Goal: Find contact information: Find contact information

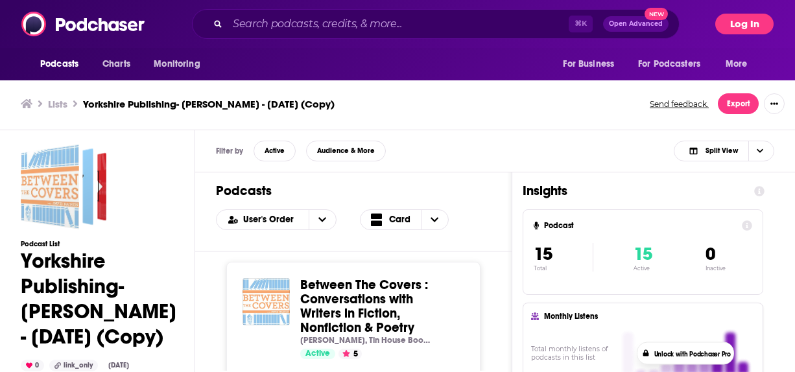
click at [744, 17] on button "Log In" at bounding box center [744, 24] width 58 height 21
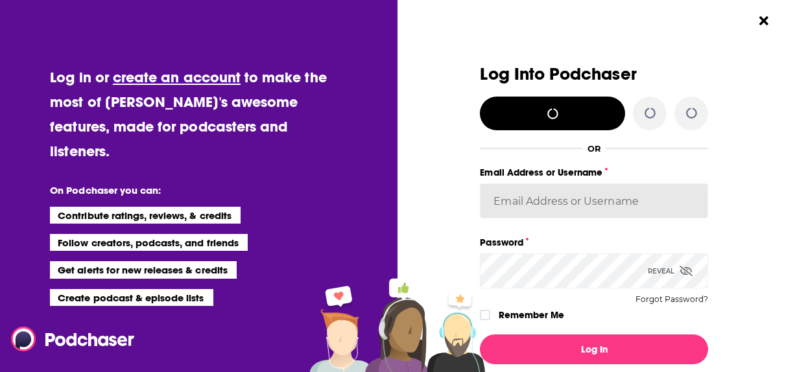
type input "lorlinskyyorkshire"
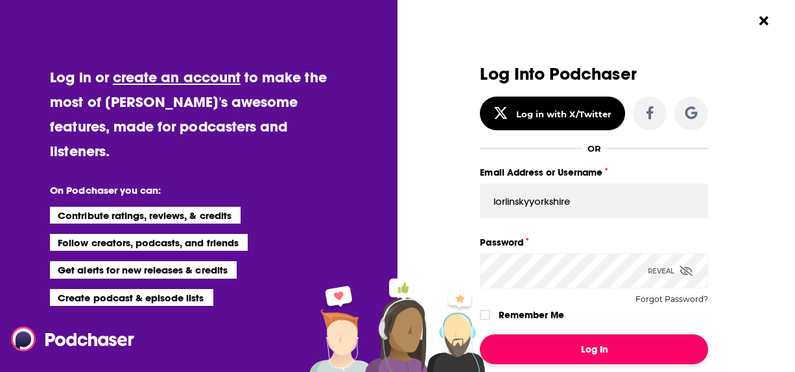
click at [526, 338] on button "Log In" at bounding box center [594, 350] width 228 height 30
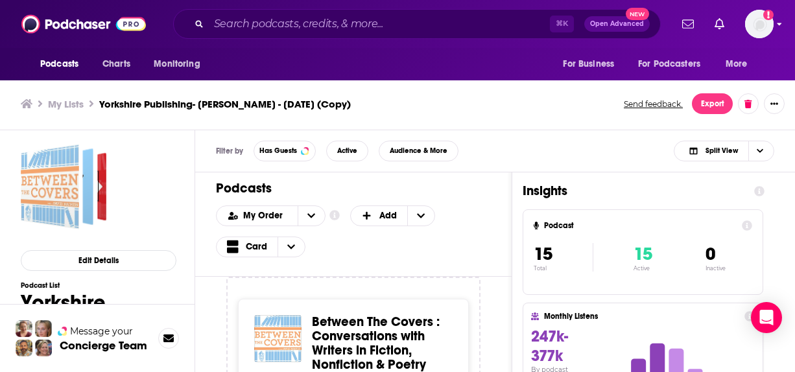
scroll to position [4, 0]
click at [750, 35] on div "Logged in as lorlinskyyorkshire" at bounding box center [759, 24] width 29 height 29
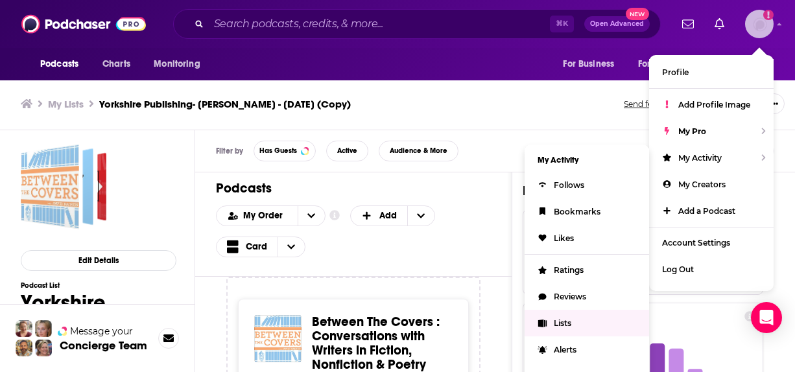
click at [567, 328] on link "Lists" at bounding box center [587, 323] width 124 height 27
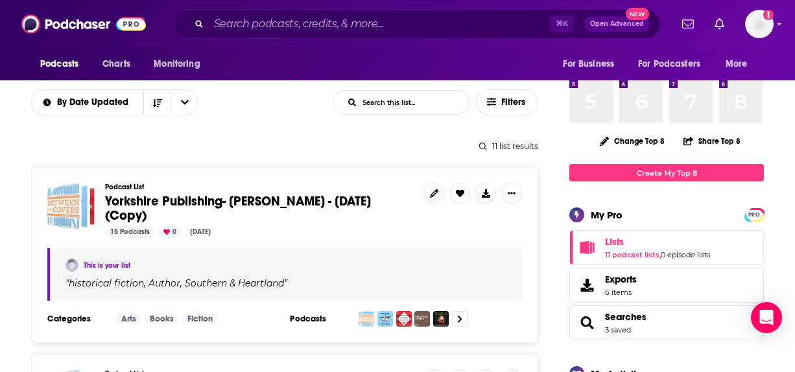
scroll to position [102, 0]
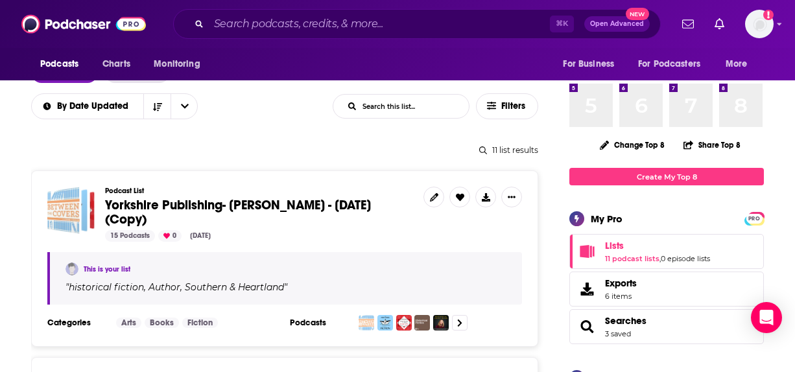
click at [185, 202] on span "Yorkshire Publishing- Jim Logan - Aug 7, 2025 (Copy)" at bounding box center [238, 212] width 266 height 30
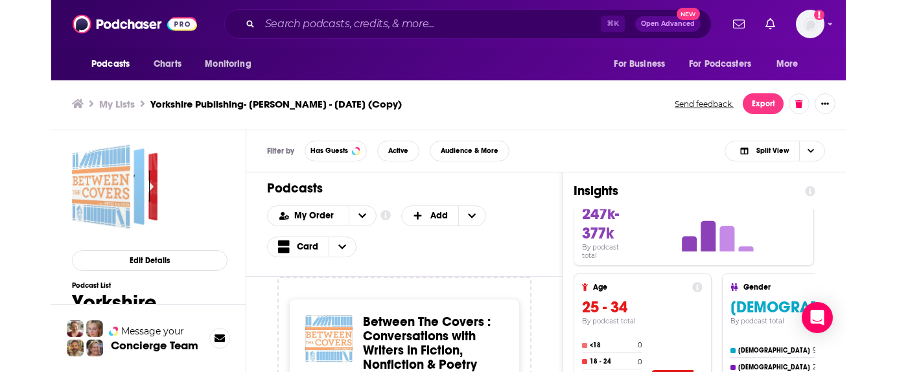
scroll to position [138, 0]
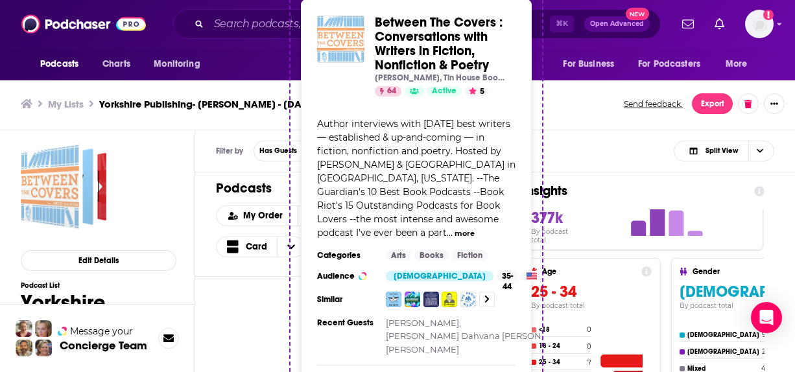
drag, startPoint x: 305, startPoint y: 316, endPoint x: 368, endPoint y: 18, distance: 305.5
click at [368, 18] on div "Podcasts Charts Monitoring ⌘ K Open Advanced New For Business For Podcasters Mo…" at bounding box center [397, 184] width 795 height 376
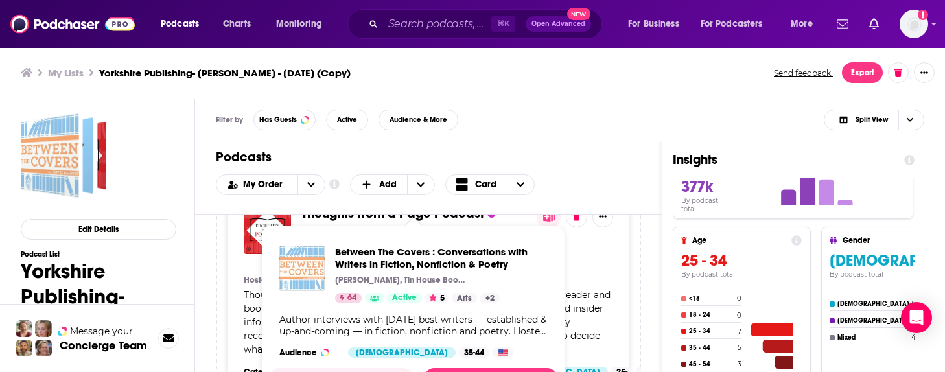
scroll to position [724, 0]
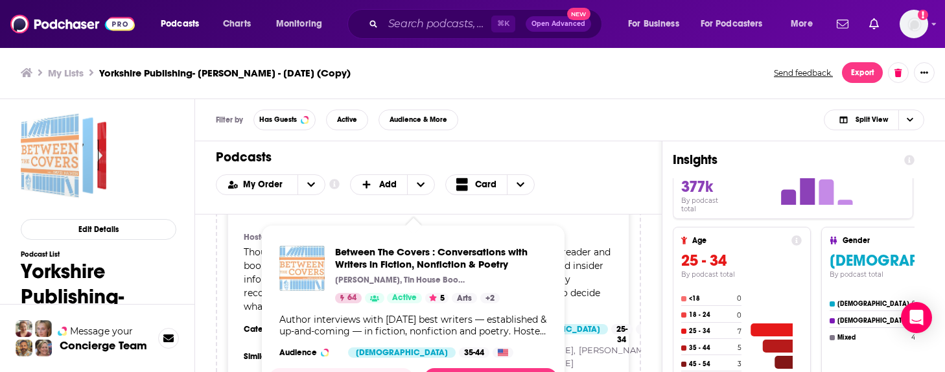
click at [594, 173] on div "Podcasts Add My Order Customize Your List Order Select the “My Order” sort and …" at bounding box center [428, 177] width 467 height 73
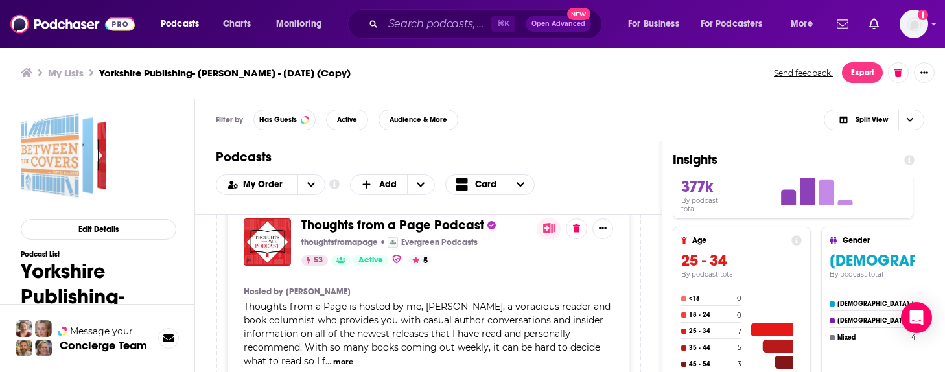
scroll to position [670, 0]
click at [436, 230] on span "Thoughts from a Page Podcast" at bounding box center [393, 225] width 183 height 16
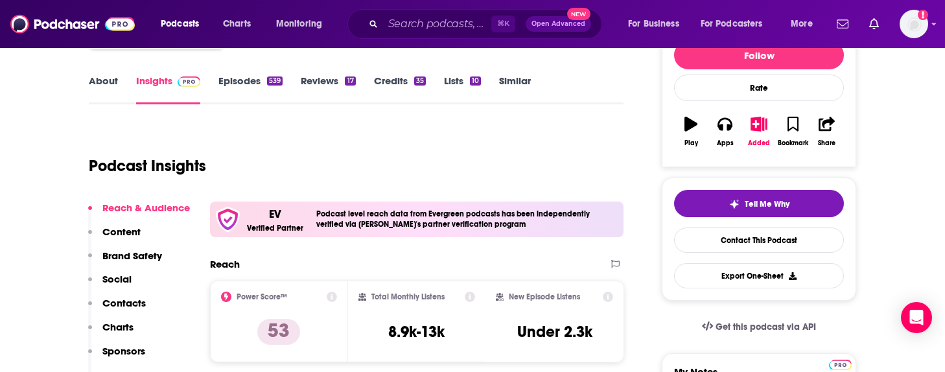
scroll to position [175, 0]
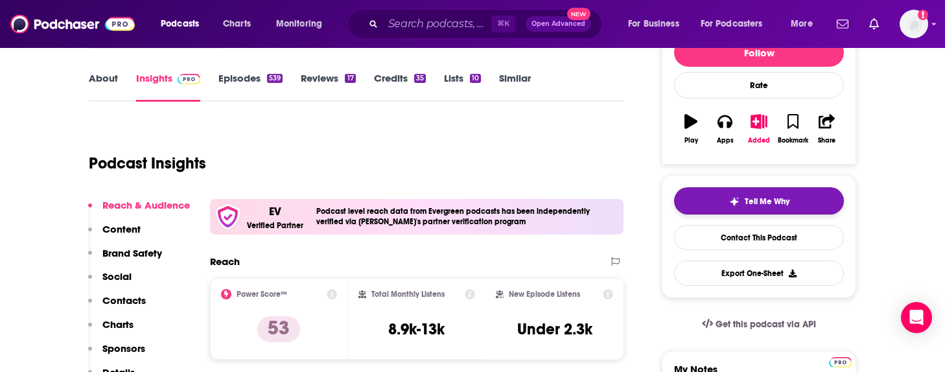
click at [733, 205] on img "button" at bounding box center [734, 201] width 10 height 10
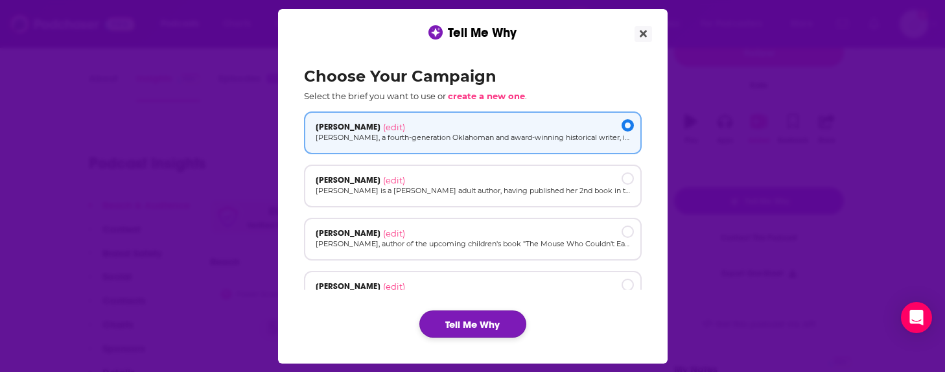
click at [476, 326] on button "Tell Me Why" at bounding box center [473, 324] width 107 height 27
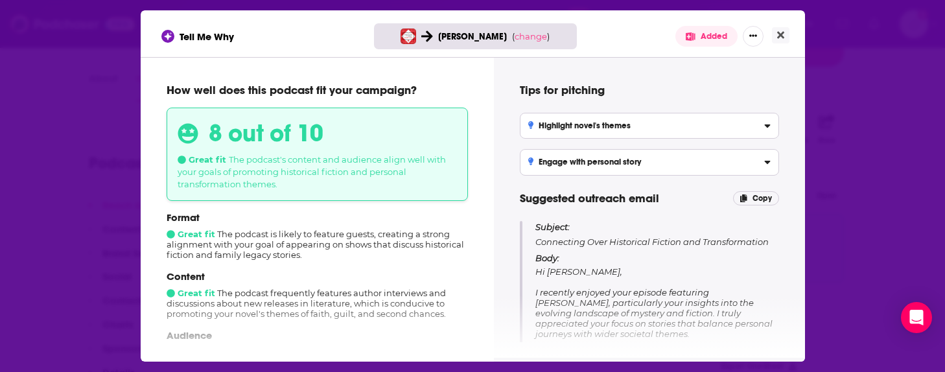
click at [562, 236] on p "Subject: Connecting Over Historical Fiction and Transformation" at bounding box center [657, 234] width 243 height 27
copy p "Connecting Over Historical Fiction and Transformation"
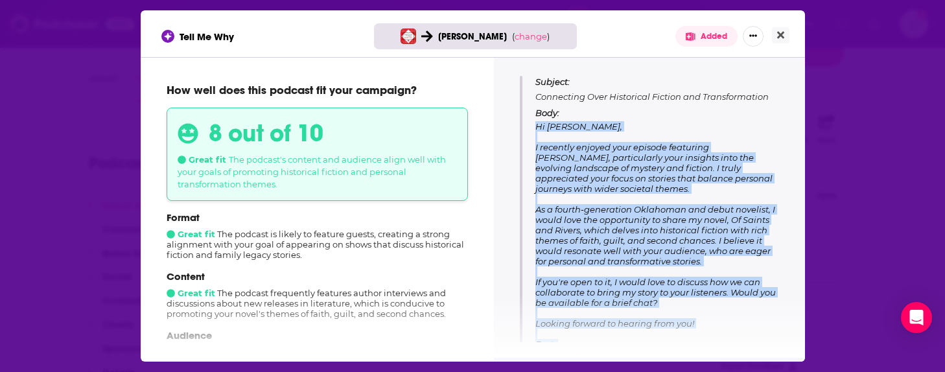
scroll to position [171, 0]
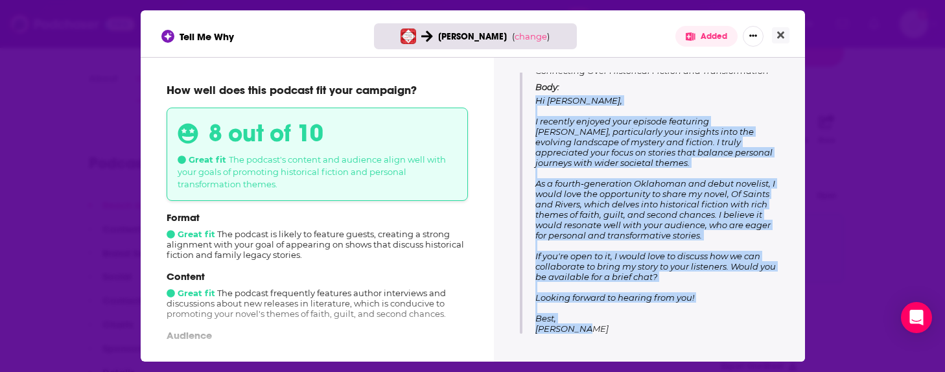
drag, startPoint x: 536, startPoint y: 200, endPoint x: 586, endPoint y: 323, distance: 133.2
click at [586, 323] on p "Body: Hi Cindy, I recently enjoyed your episode featuring Ally Carter, particul…" at bounding box center [657, 208] width 243 height 252
copy span "Hi Cindy, I recently enjoyed your episode featuring Ally Carter, particularly y…"
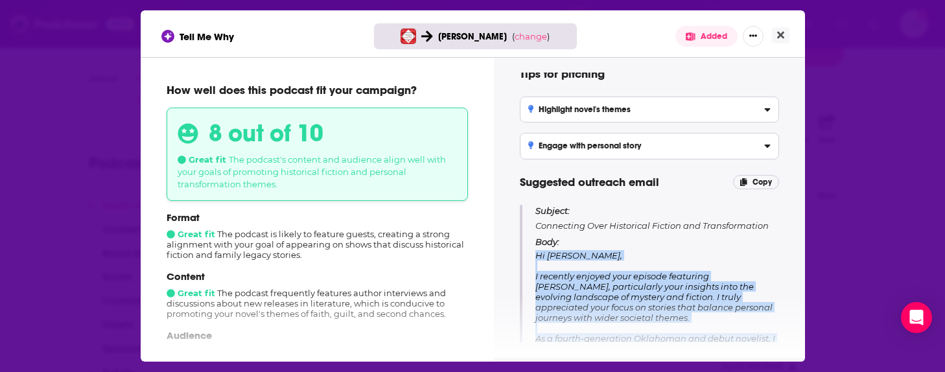
scroll to position [0, 0]
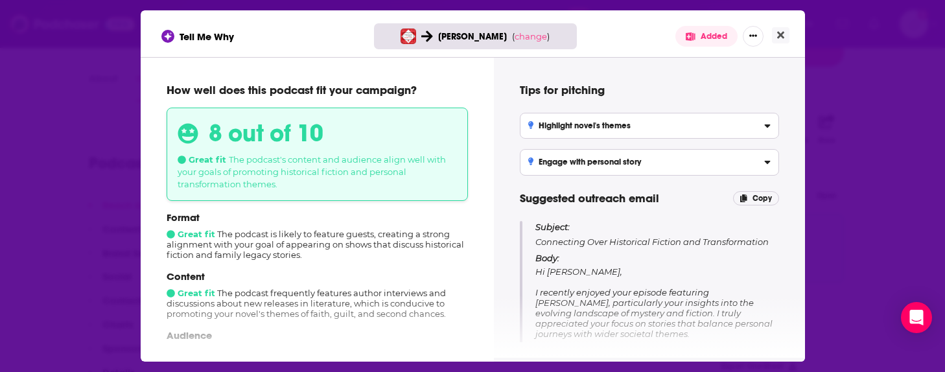
click at [618, 234] on p "Subject: Connecting Over Historical Fiction and Transformation" at bounding box center [657, 234] width 243 height 27
click at [616, 239] on p "Subject: Connecting Over Historical Fiction and Transformation" at bounding box center [657, 234] width 243 height 27
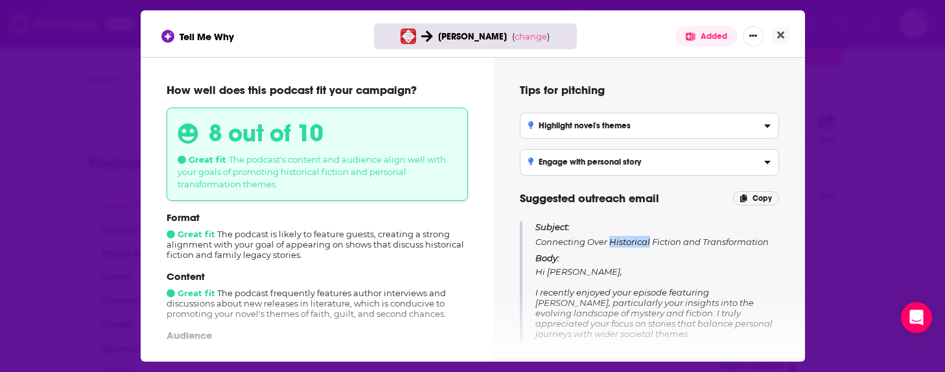
click at [616, 239] on p "Subject: Connecting Over Historical Fiction and Transformation" at bounding box center [657, 234] width 243 height 27
copy p "Connecting Over Historical Fiction and Transformation"
click at [787, 37] on button "Close" at bounding box center [781, 35] width 18 height 16
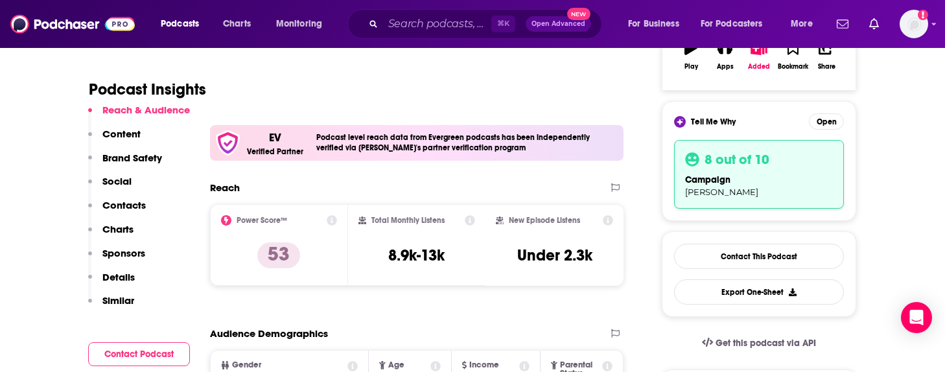
scroll to position [252, 0]
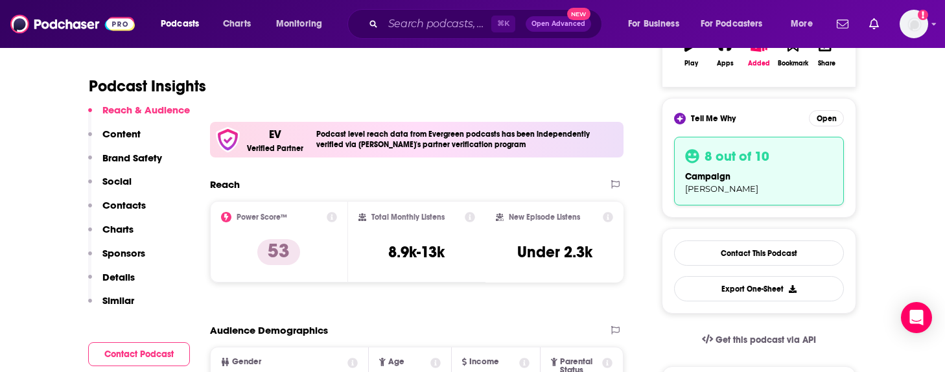
click at [165, 270] on div "Reach & Audience Content Brand Safety Social Contacts Charts Sponsors Details S…" at bounding box center [139, 211] width 102 height 215
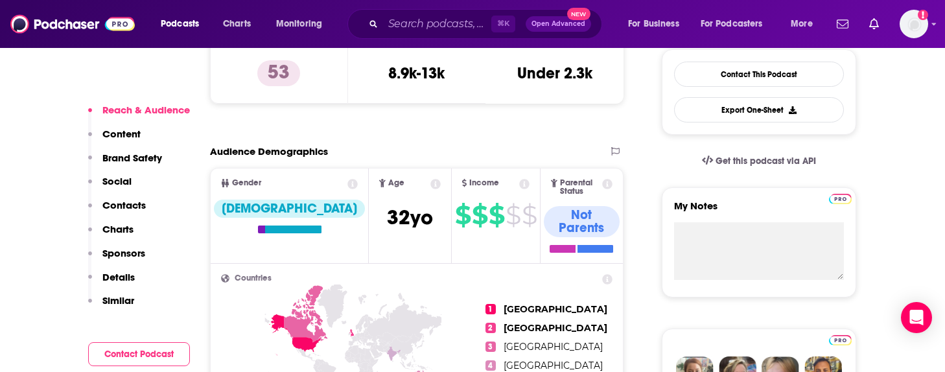
click at [132, 361] on button "Contact Podcast" at bounding box center [139, 354] width 102 height 24
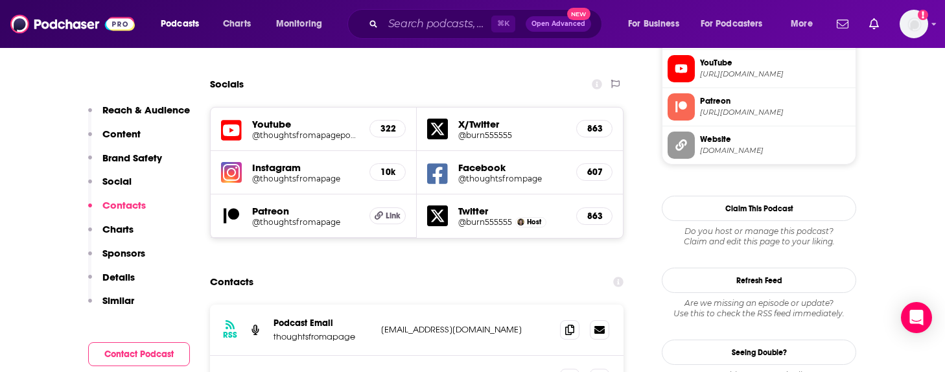
scroll to position [1336, 0]
drag, startPoint x: 471, startPoint y: 241, endPoint x: 384, endPoint y: 237, distance: 87.0
click at [384, 324] on p "cindyhburnett@att.net" at bounding box center [465, 329] width 169 height 11
drag, startPoint x: 378, startPoint y: 238, endPoint x: 480, endPoint y: 238, distance: 102.5
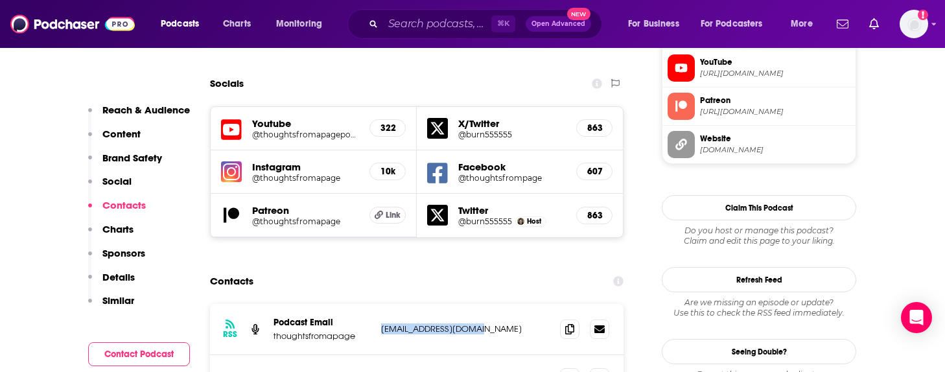
click at [480, 304] on div "RSS Podcast Email thoughtsfromapage cindyhburnett@att.net cindyhburnett@att.net" at bounding box center [417, 329] width 414 height 51
copy p "cindyhburnett@att.net"
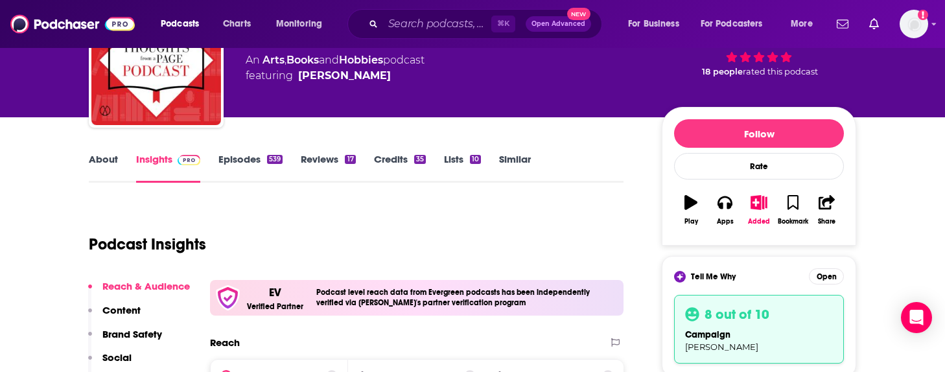
scroll to position [12, 0]
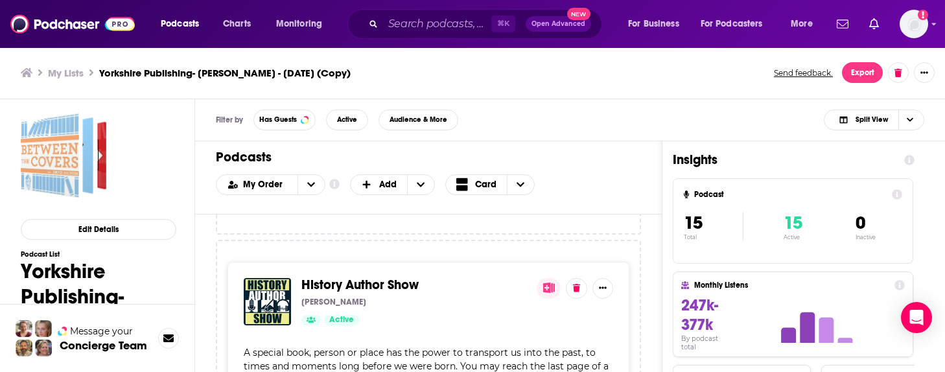
scroll to position [4330, 0]
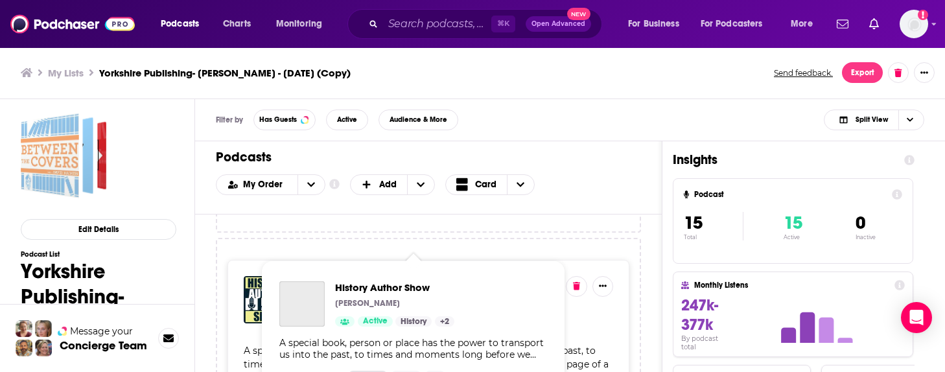
click at [376, 268] on span "History Author Show Dean Karayanis Active History + 2 A special book, person or…" at bounding box center [413, 344] width 289 height 167
click at [374, 253] on span "History Author Show Dean Karayanis Active History + 2 A special book, person or…" at bounding box center [413, 344] width 304 height 183
click at [283, 257] on span "History Author Show Dean Karayanis Active History + 2 A special book, person or…" at bounding box center [413, 344] width 304 height 183
click at [246, 281] on img "History Author Show" at bounding box center [267, 299] width 47 height 47
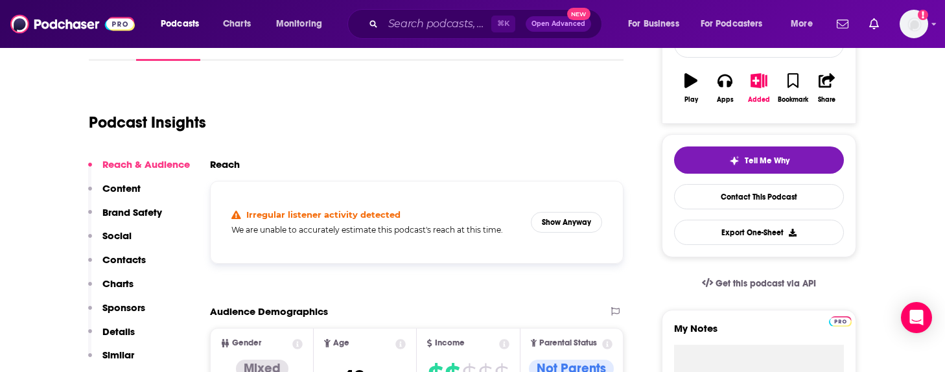
scroll to position [244, 0]
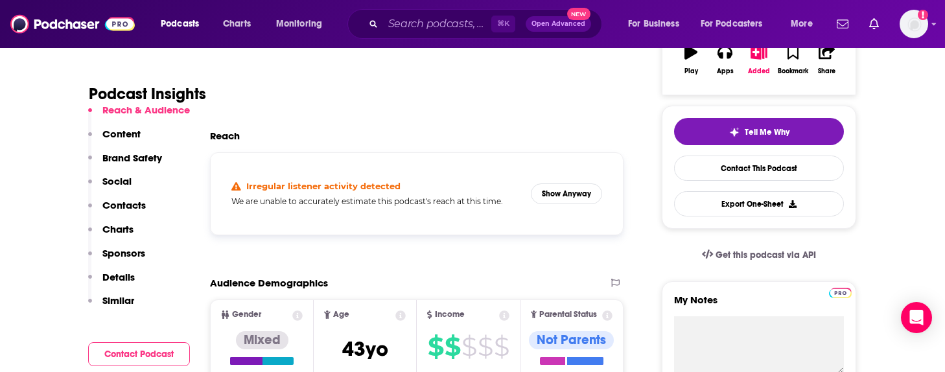
click at [122, 361] on button "Contact Podcast" at bounding box center [139, 354] width 102 height 24
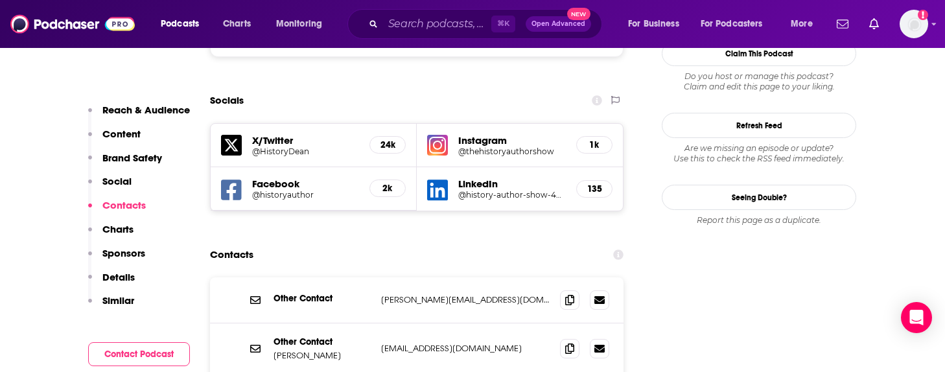
scroll to position [1221, 0]
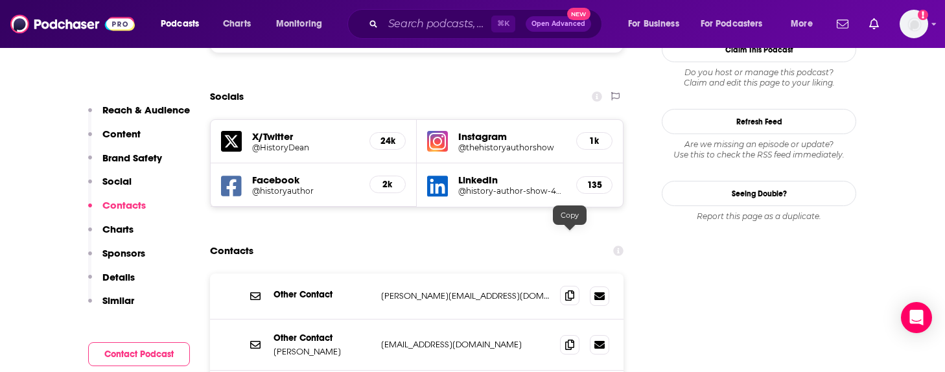
click at [572, 286] on span at bounding box center [569, 295] width 19 height 19
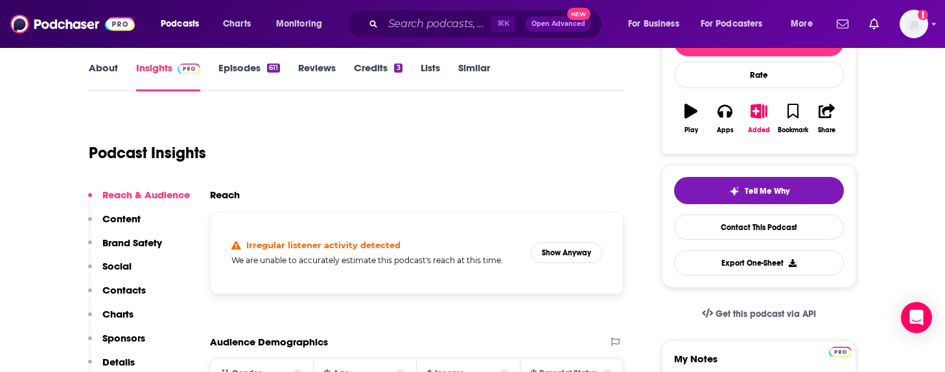
scroll to position [169, 0]
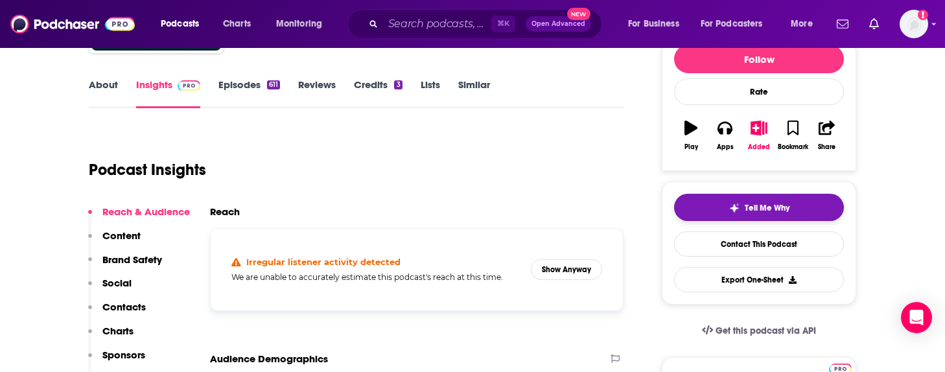
click at [685, 196] on button "Tell Me Why" at bounding box center [759, 207] width 170 height 27
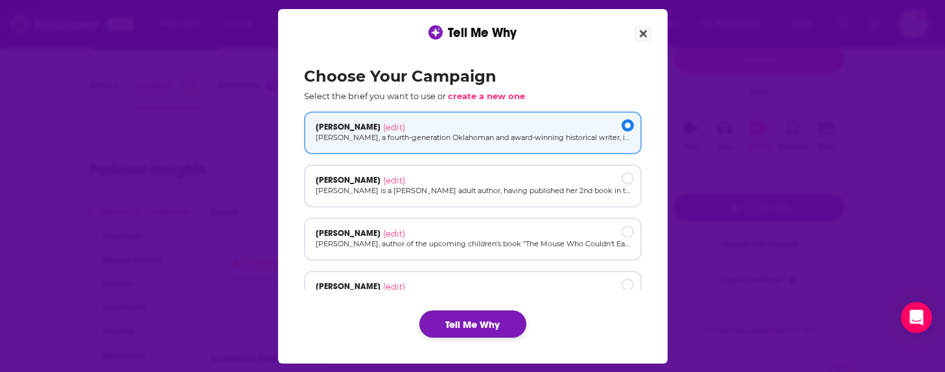
click at [446, 318] on button "Tell Me Why" at bounding box center [473, 324] width 107 height 27
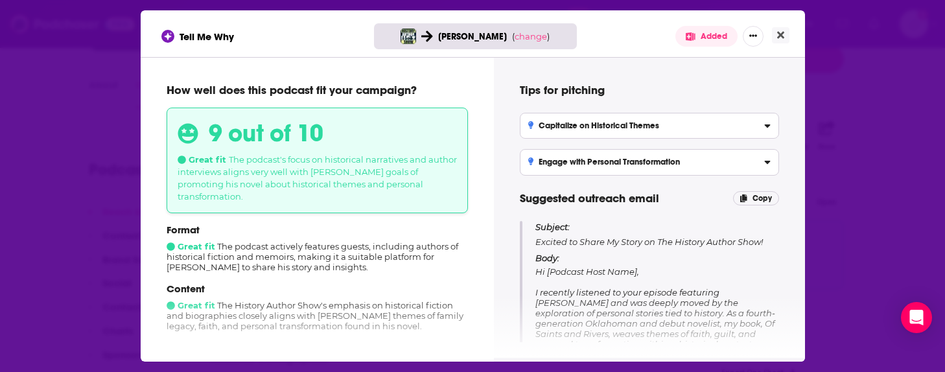
click at [584, 243] on p "Subject: Excited to Share My Story on The History Author Show!" at bounding box center [657, 234] width 243 height 27
copy p "Excited to Share My Story on The History Author Show!"
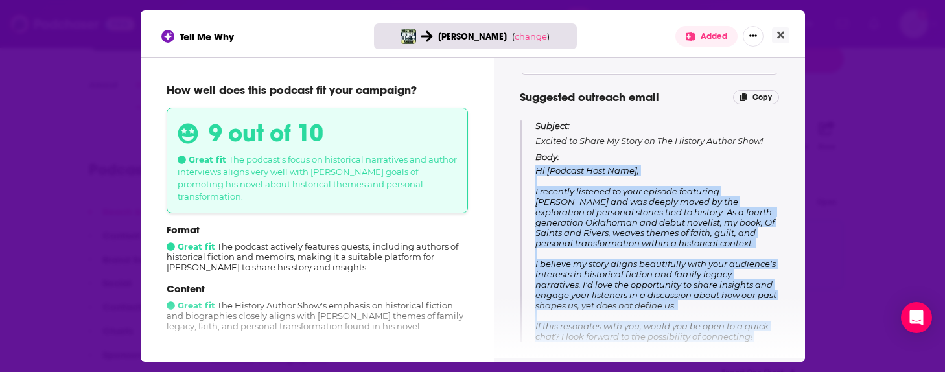
scroll to position [150, 0]
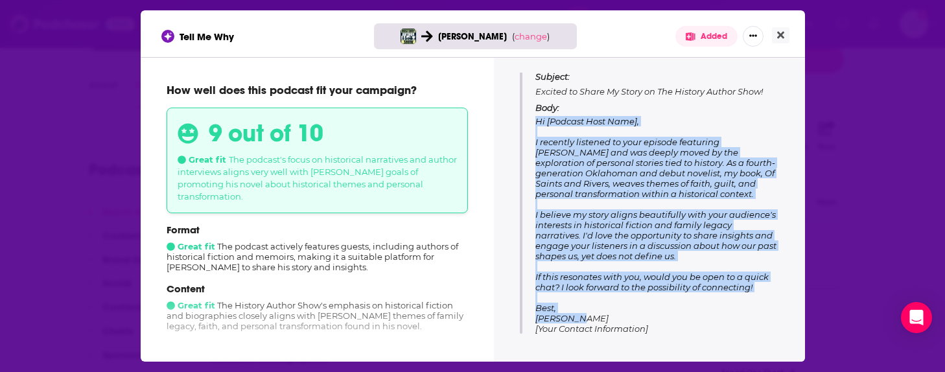
drag, startPoint x: 538, startPoint y: 270, endPoint x: 703, endPoint y: 311, distance: 169.7
click at [703, 311] on p "Body: Hi [Podcast Host Name], I recently listened to your episode featuring Tho…" at bounding box center [657, 217] width 243 height 231
copy span "Hi [Podcast Host Name], I recently listened to your episode featuring Thomas Ha…"
click at [779, 35] on icon "Close" at bounding box center [780, 35] width 7 height 7
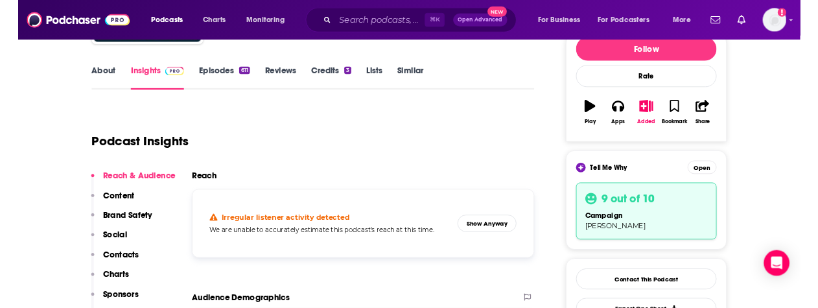
scroll to position [180, 0]
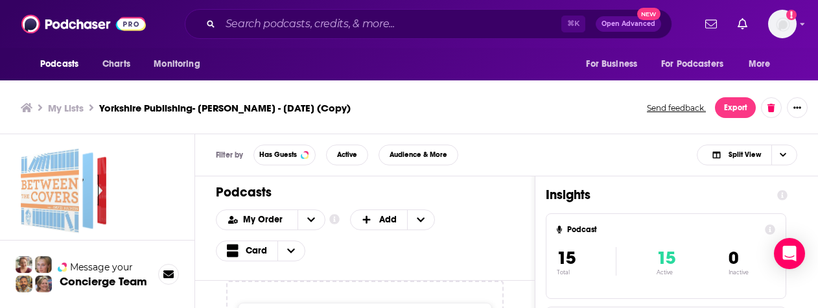
scroll to position [4, 0]
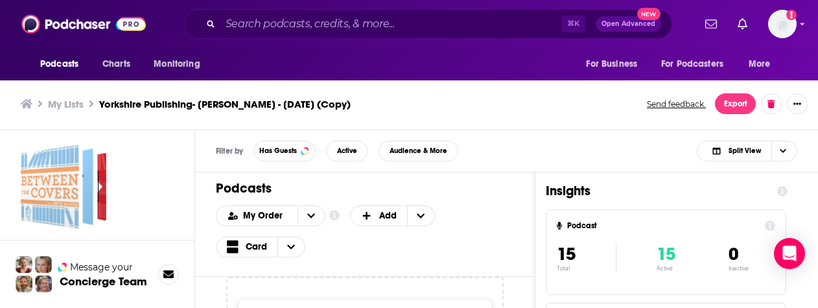
click at [244, 189] on h1 "Podcasts" at bounding box center [360, 188] width 288 height 16
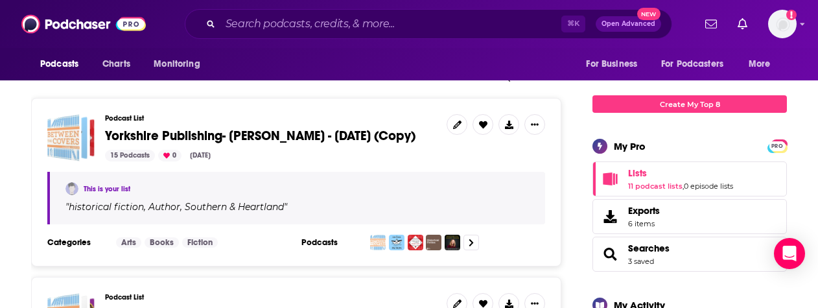
scroll to position [173, 0]
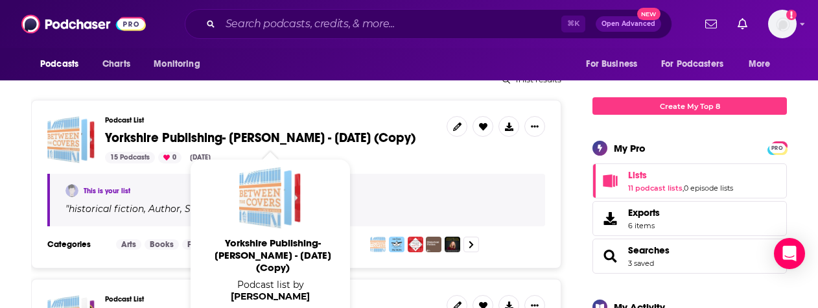
click at [319, 139] on span "Yorkshire Publishing- Jim Logan - Aug 7, 2025 (Copy)" at bounding box center [260, 138] width 311 height 16
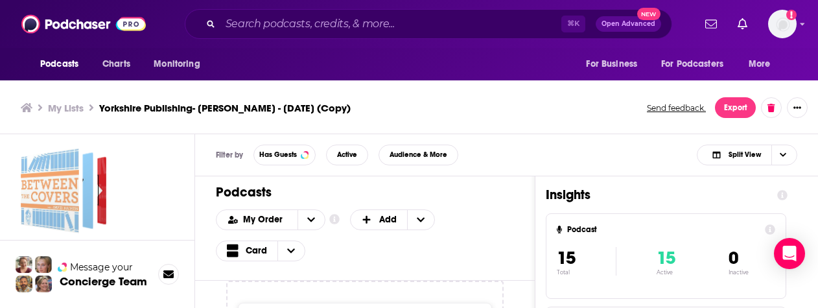
scroll to position [4, 0]
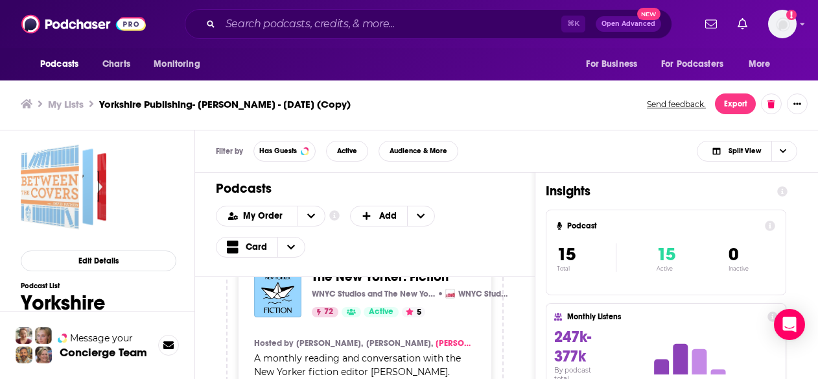
click at [428, 325] on div "Podcasts Charts Monitoring ⌘ K Open Advanced New For Business For Podcasters Mo…" at bounding box center [409, 187] width 818 height 383
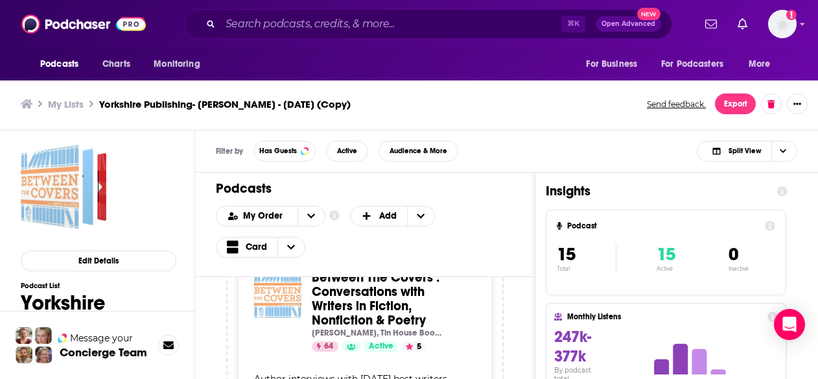
scroll to position [0, 0]
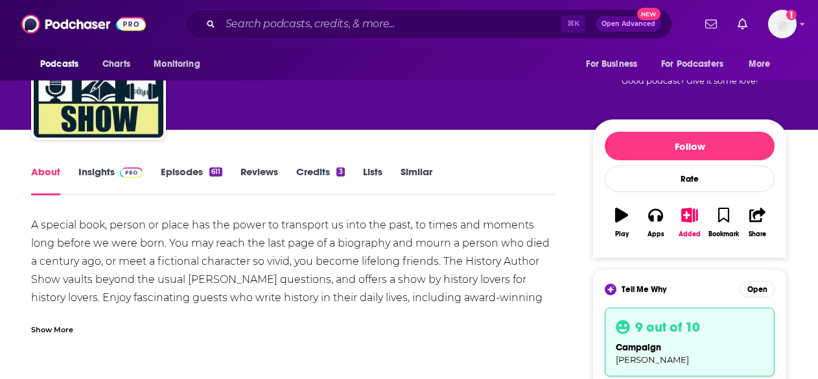
scroll to position [88, 0]
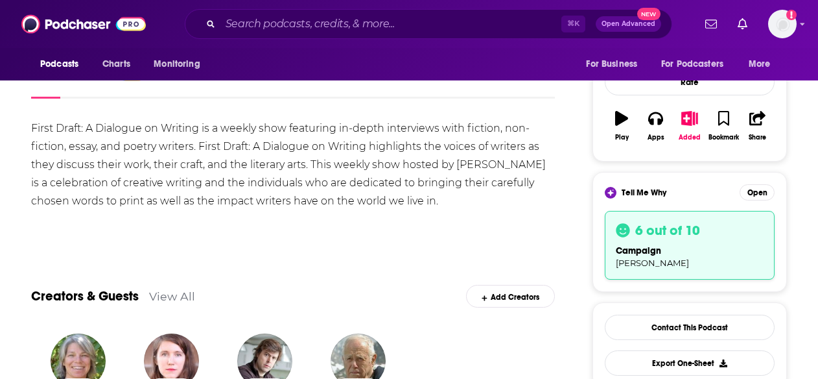
scroll to position [180, 0]
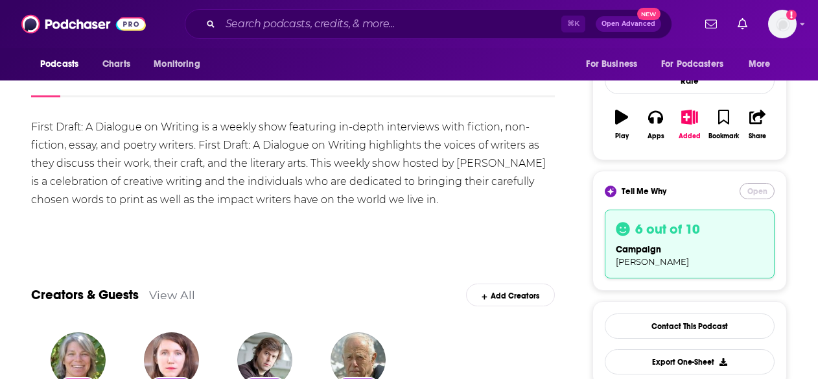
click at [760, 190] on button "Open" at bounding box center [757, 191] width 35 height 16
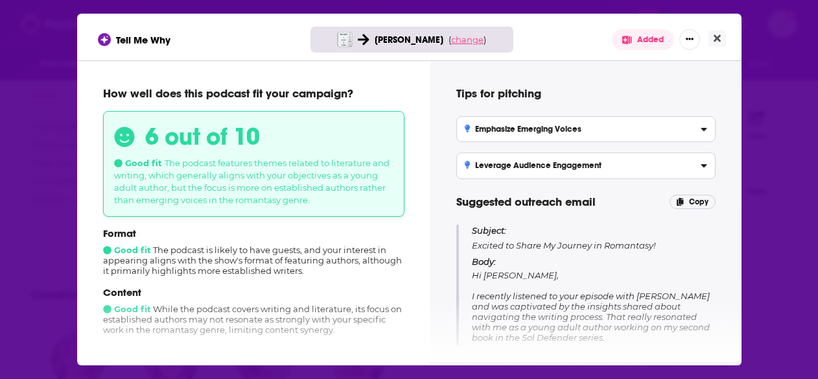
click at [457, 43] on span "change" at bounding box center [467, 39] width 32 height 10
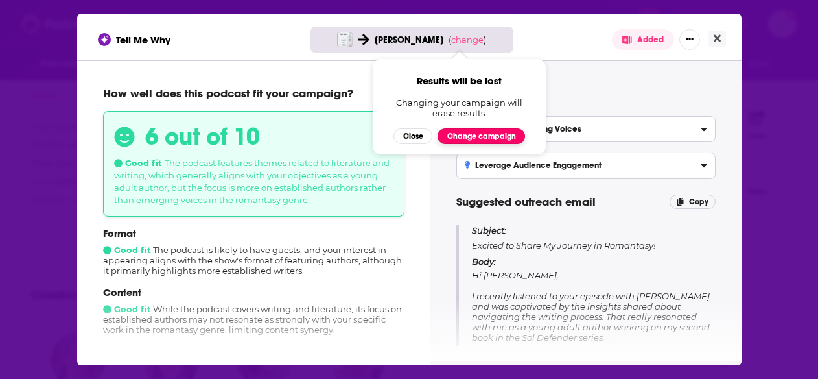
click at [447, 136] on button "Change campaign" at bounding box center [482, 136] width 88 height 16
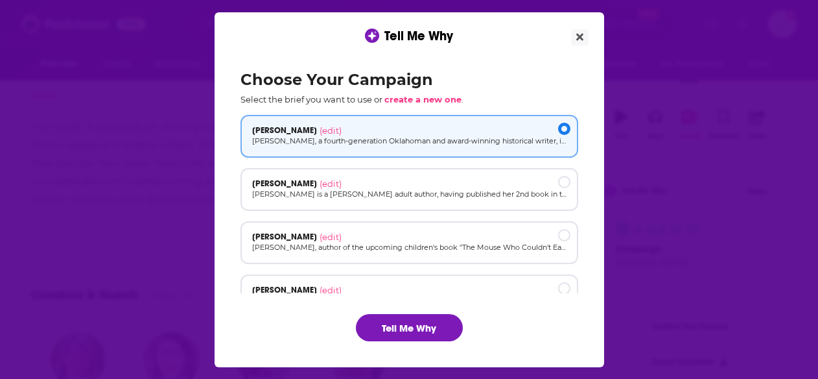
click at [385, 309] on div "Choose Your Campaign Select the brief you want to use or create a new one . [PE…" at bounding box center [409, 206] width 359 height 292
click at [382, 322] on button "Tell Me Why" at bounding box center [409, 327] width 107 height 27
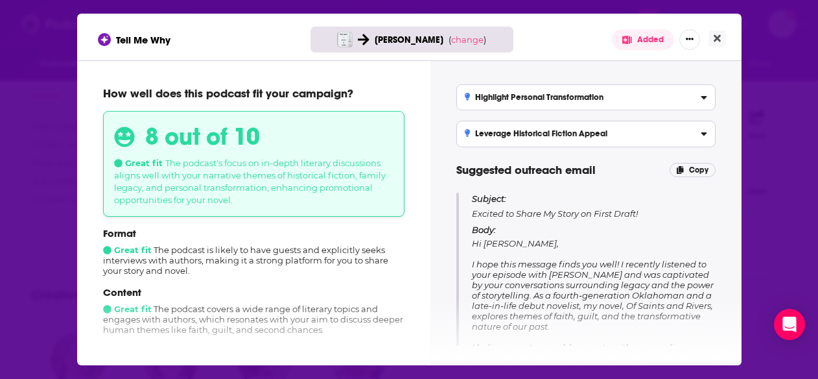
scroll to position [34, 0]
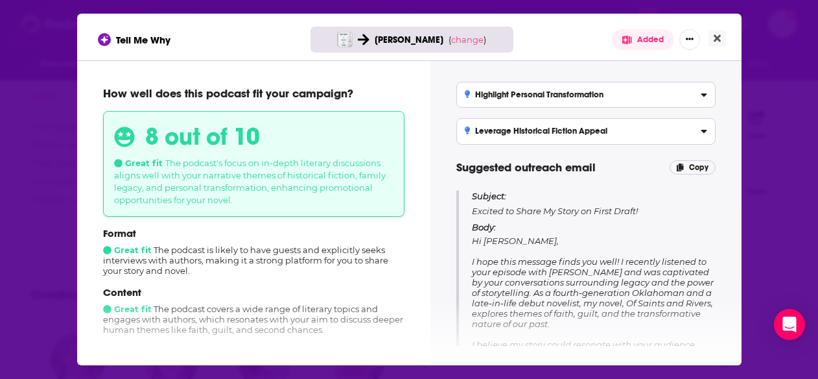
click at [521, 210] on p "Subject: Excited to Share My Story on First Draft!" at bounding box center [594, 203] width 244 height 27
copy p "Excited to Share My Story on First Draft!"
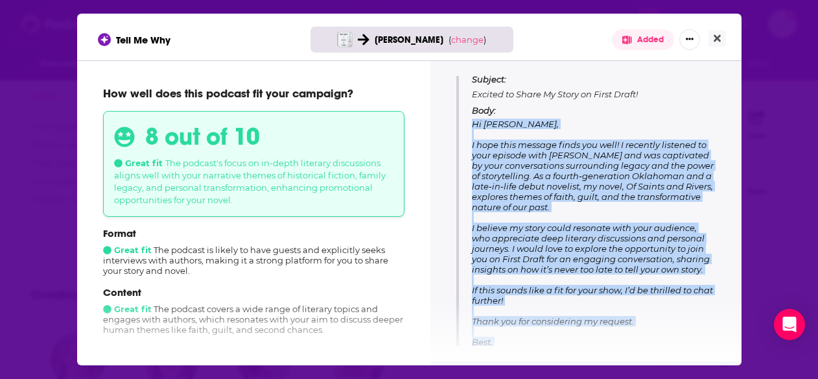
scroll to position [171, 0]
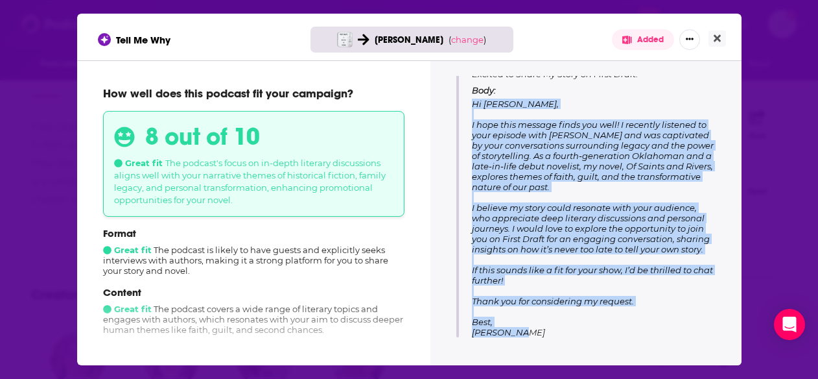
drag, startPoint x: 473, startPoint y: 239, endPoint x: 524, endPoint y: 332, distance: 105.6
click at [524, 332] on p "Body: Hi [PERSON_NAME], I hope this message finds you well! I recently listened…" at bounding box center [594, 211] width 244 height 252
copy span "Hi [PERSON_NAME], I hope this message finds you well! I recently listened to yo…"
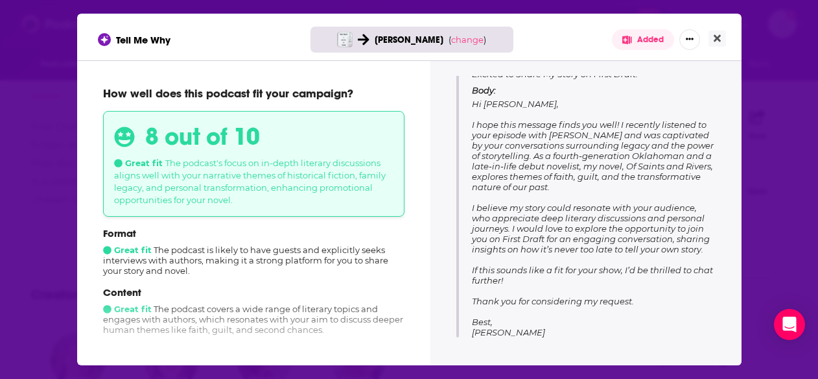
click at [808, 64] on div "Tell Me Why [PERSON_NAME] ( change ) Added How well does this podcast fit your …" at bounding box center [409, 189] width 818 height 379
